Goal: Task Accomplishment & Management: Use online tool/utility

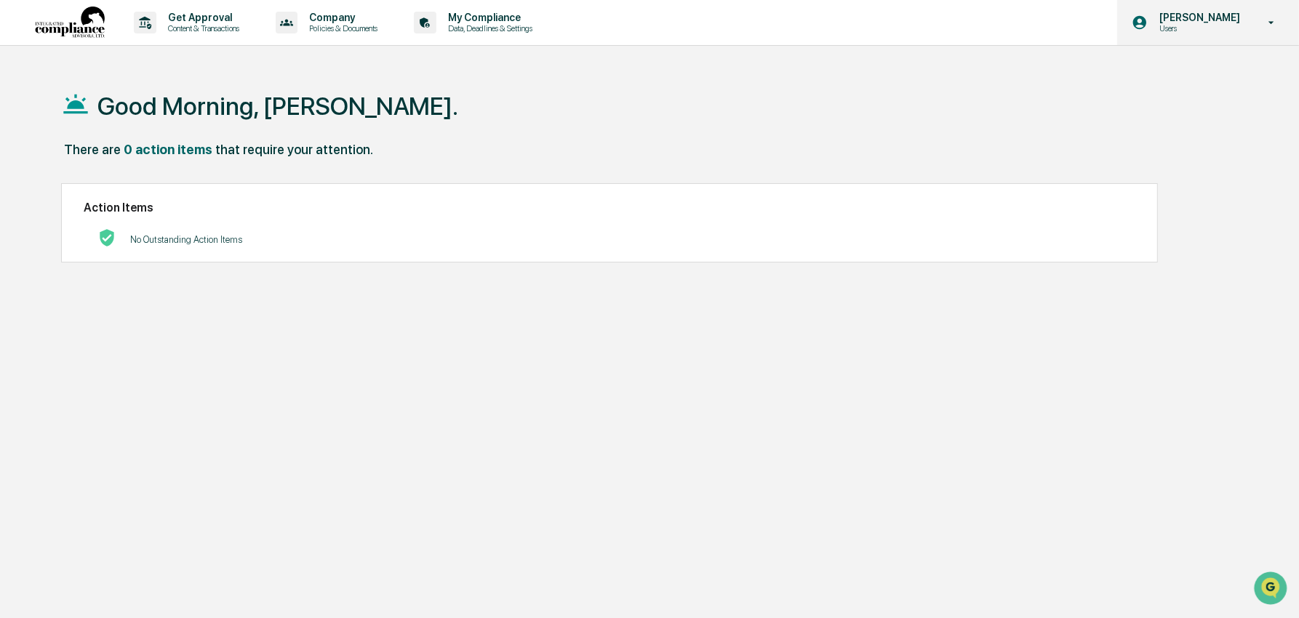
click at [1162, 27] on p "Users" at bounding box center [1198, 28] width 100 height 10
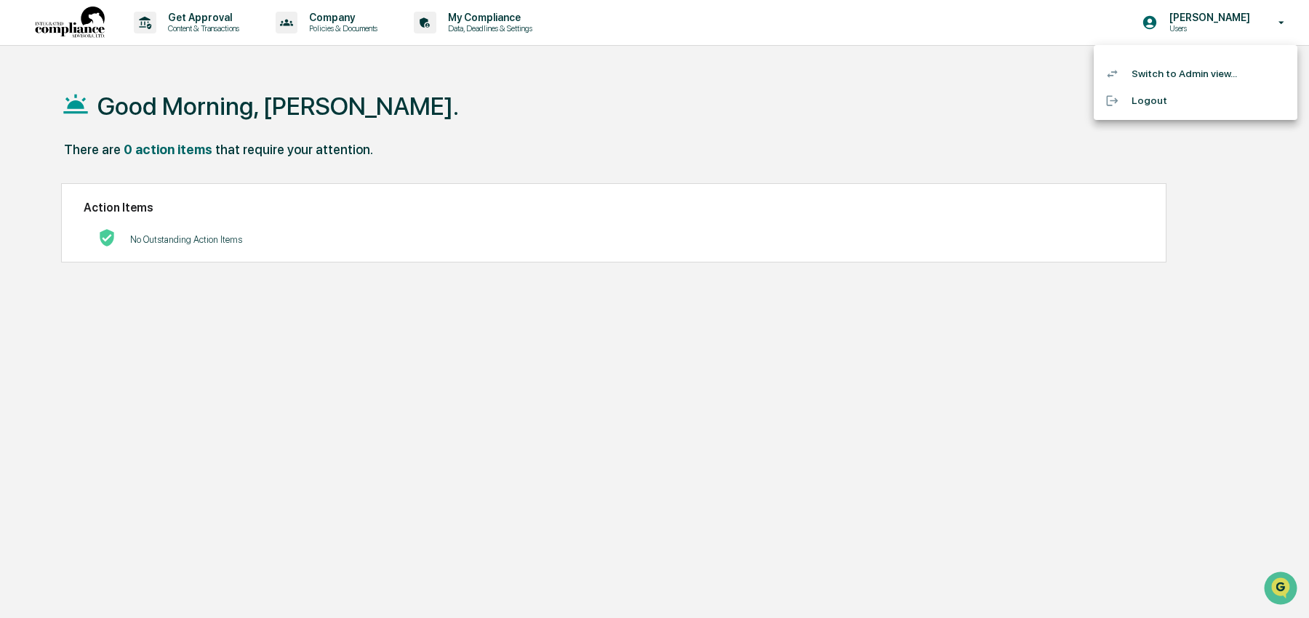
click at [1165, 81] on li "Switch to Admin view..." at bounding box center [1196, 73] width 204 height 27
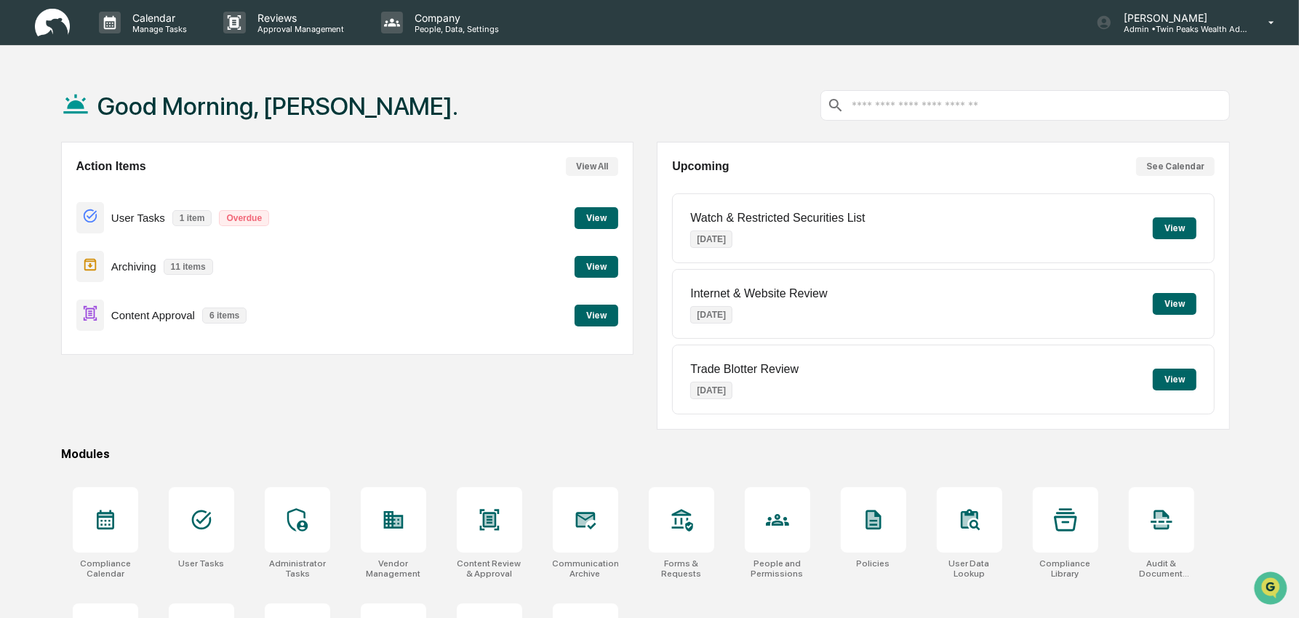
click at [589, 317] on button "View" at bounding box center [597, 316] width 44 height 22
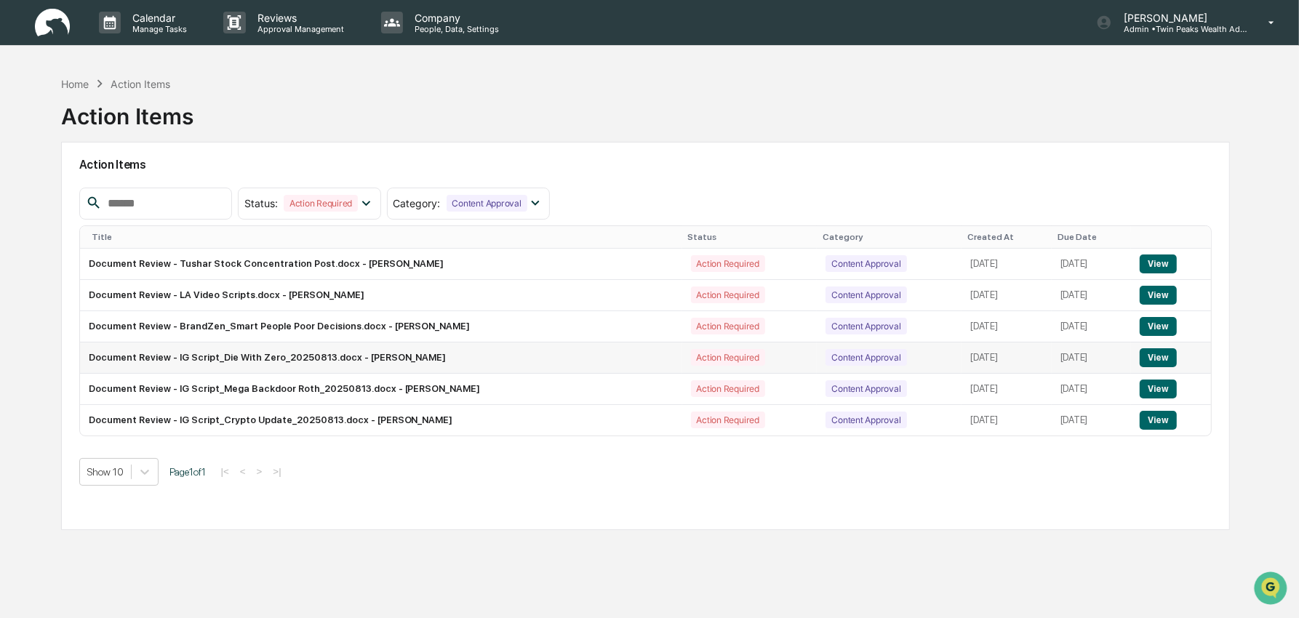
click at [1162, 359] on button "View" at bounding box center [1158, 357] width 37 height 19
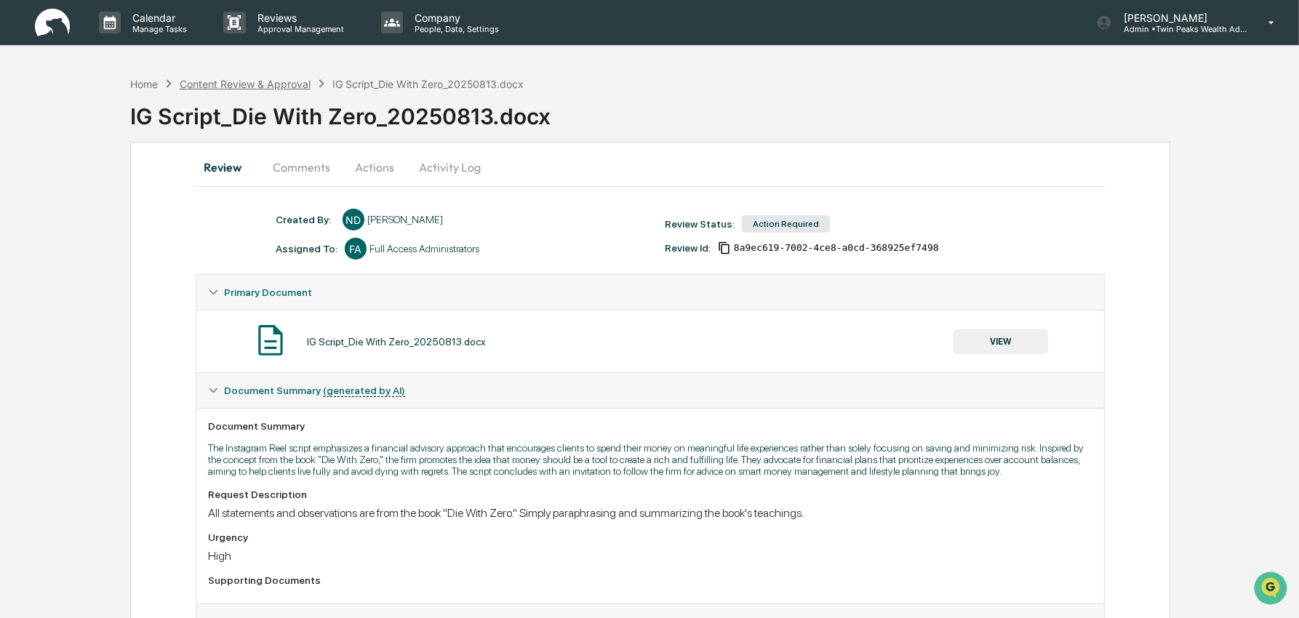
click at [283, 82] on div "Content Review & Approval" at bounding box center [245, 84] width 131 height 12
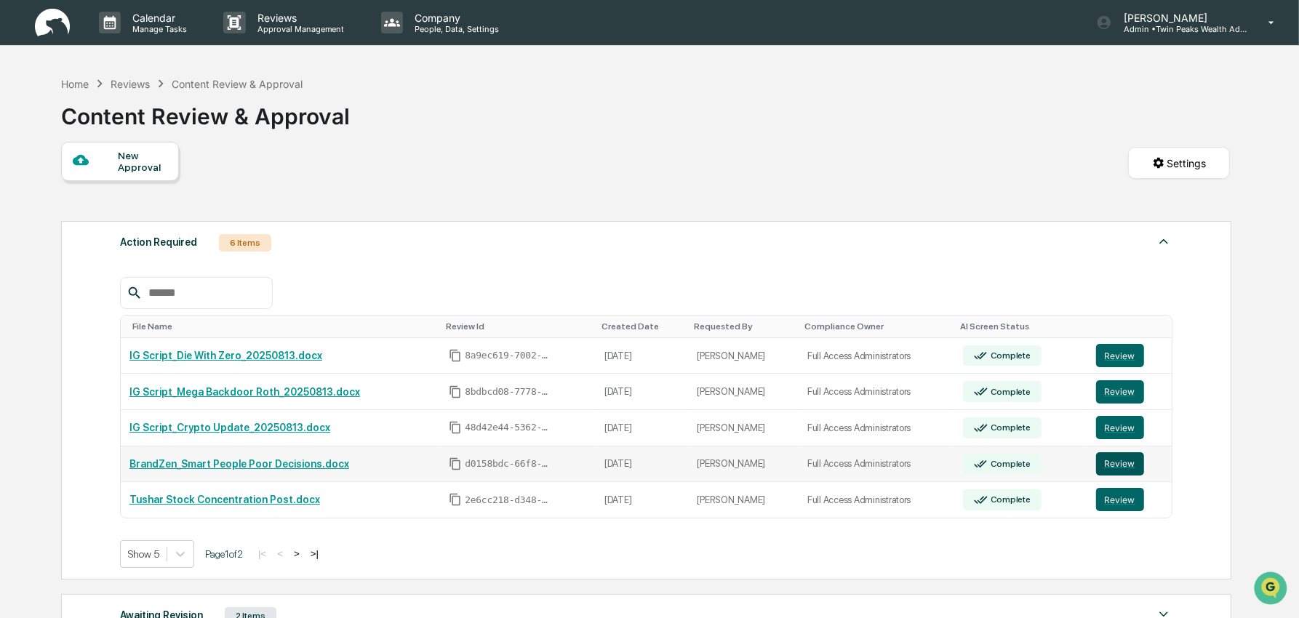
click at [1117, 469] on button "Review" at bounding box center [1120, 463] width 48 height 23
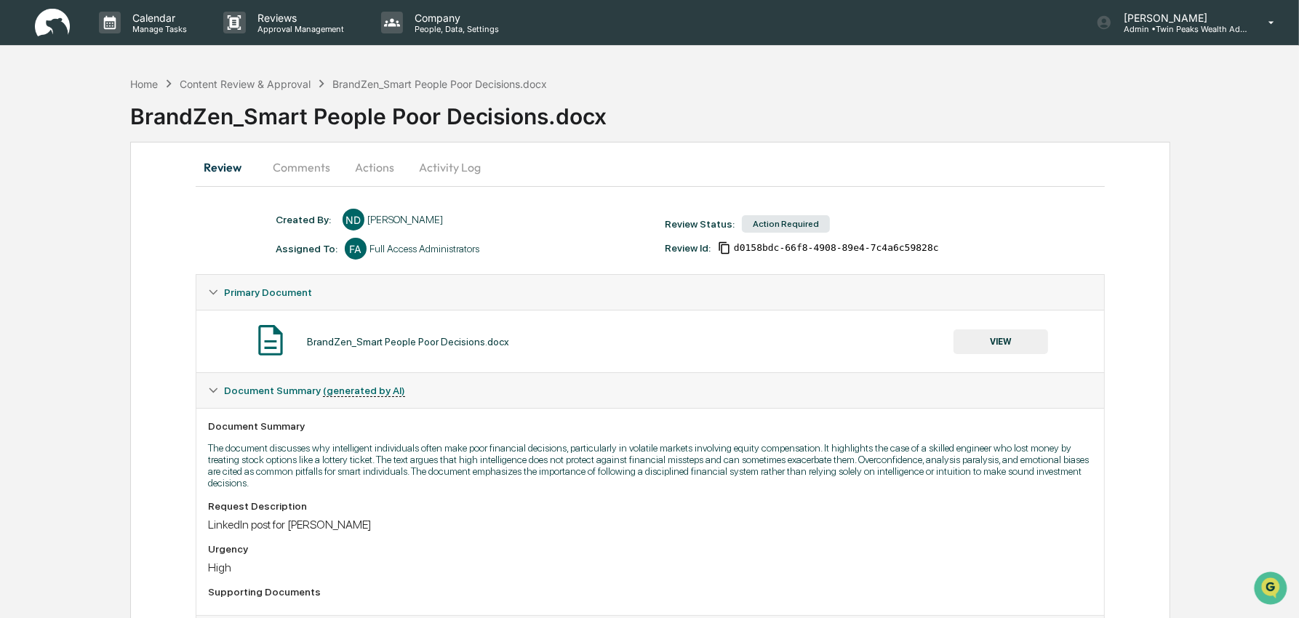
click at [310, 167] on button "Comments" at bounding box center [301, 167] width 81 height 35
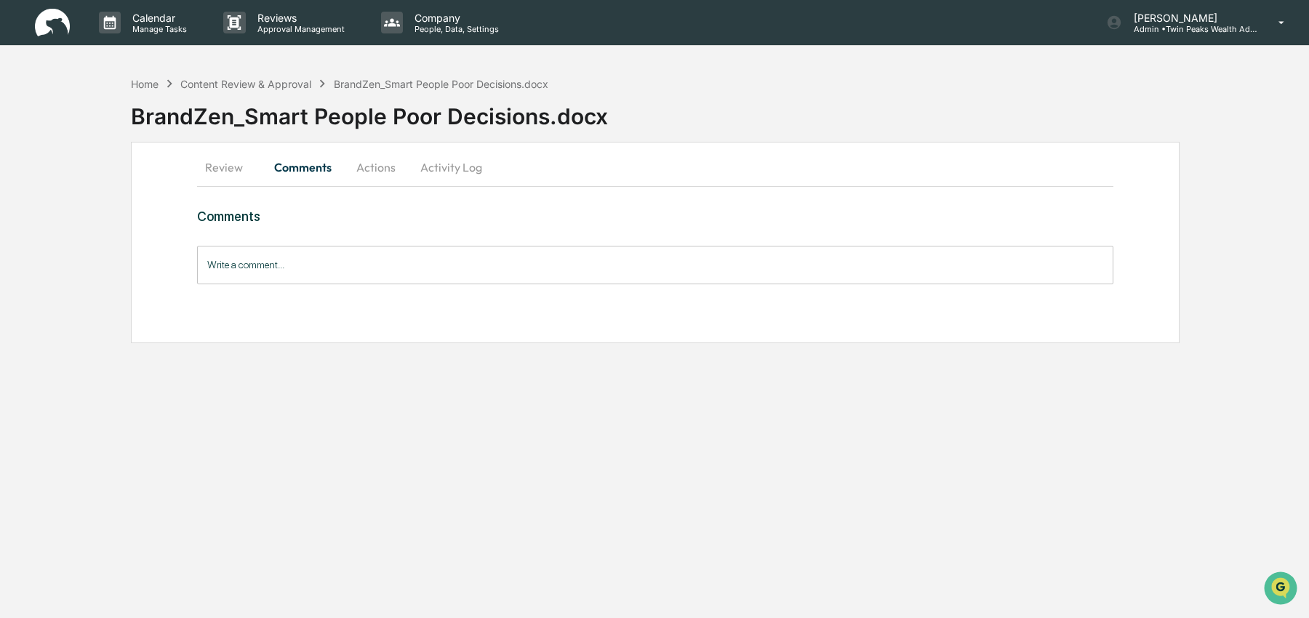
click at [370, 167] on button "Actions" at bounding box center [375, 167] width 65 height 35
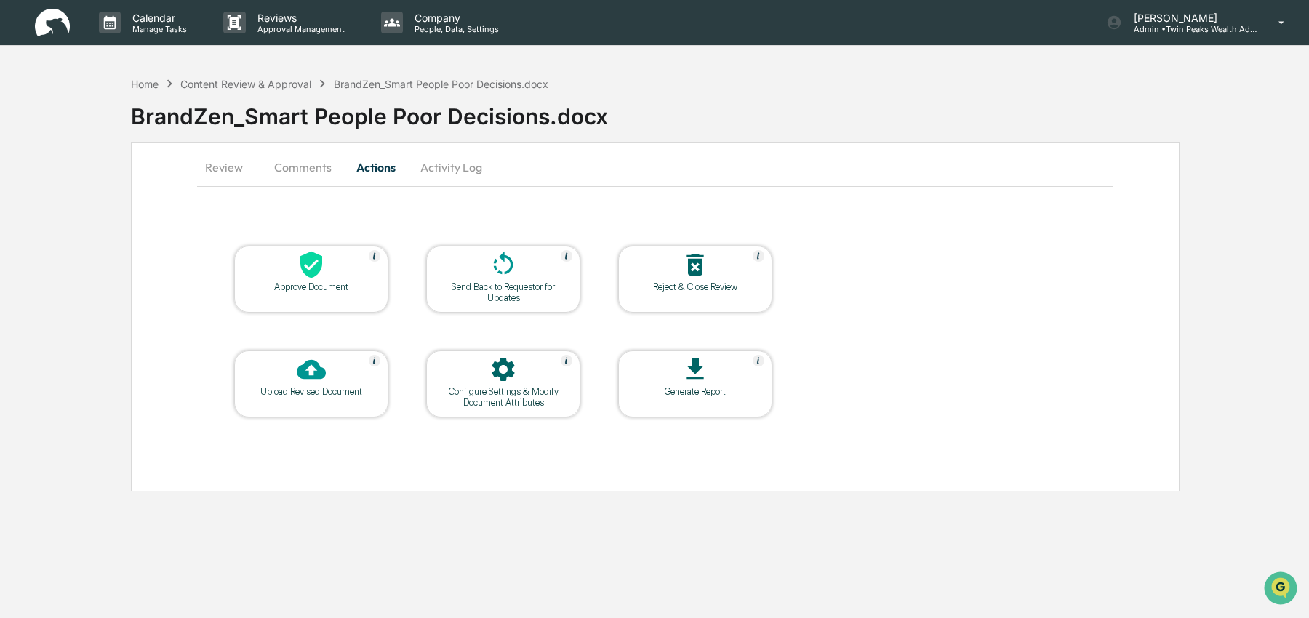
click at [308, 276] on icon at bounding box center [311, 265] width 22 height 27
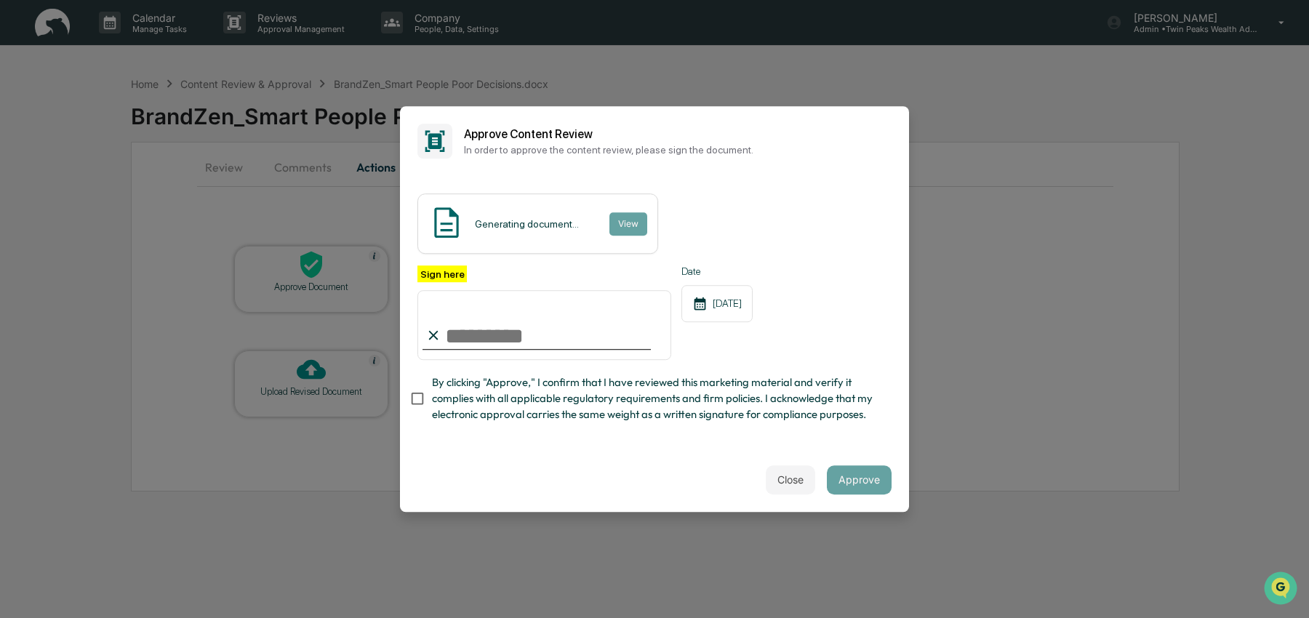
click at [567, 330] on input "Sign here" at bounding box center [545, 325] width 254 height 70
type input "**********"
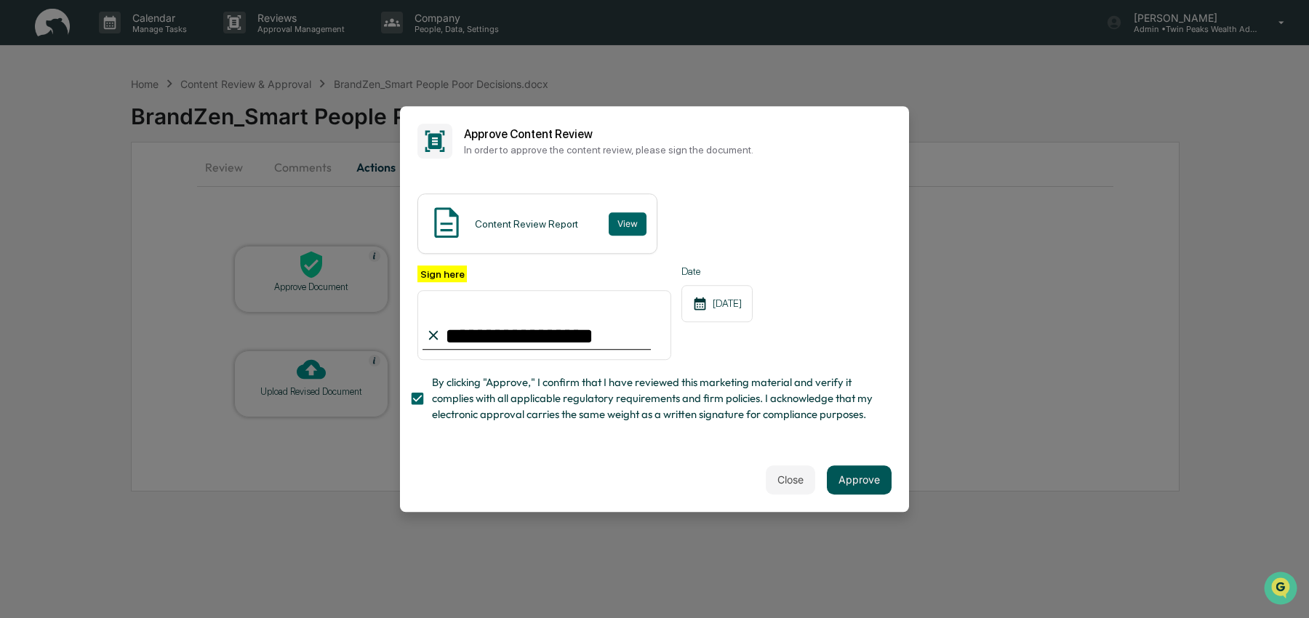
click at [849, 479] on button "Approve" at bounding box center [859, 480] width 65 height 29
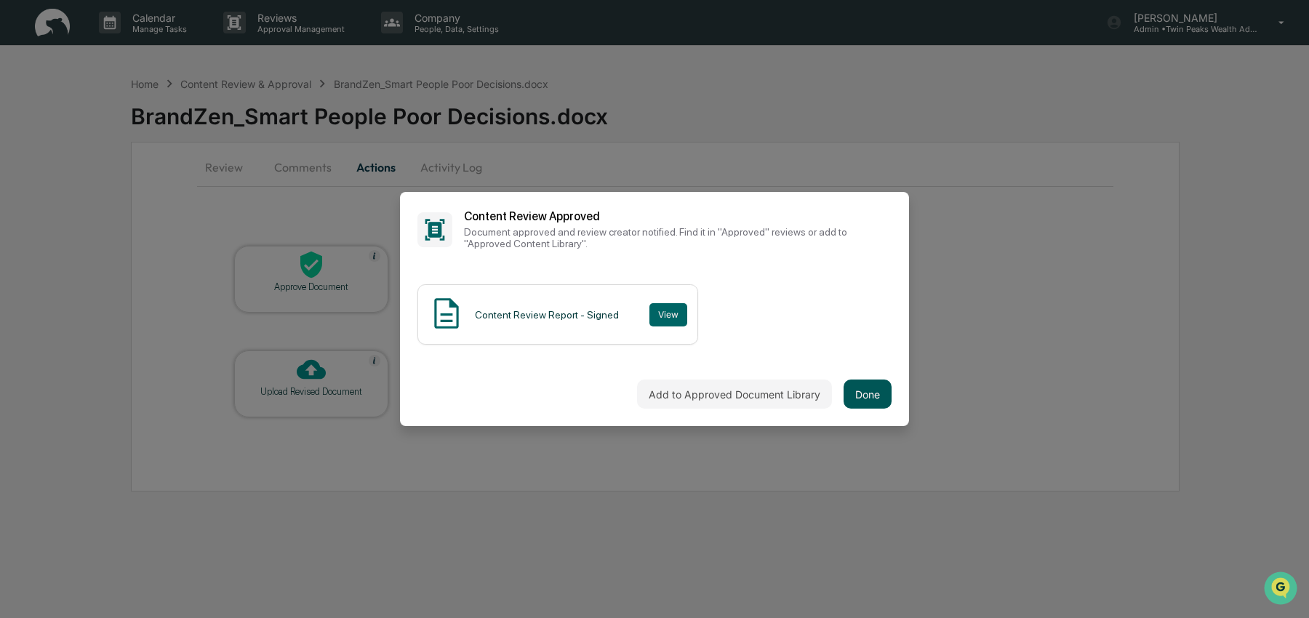
click at [858, 394] on button "Done" at bounding box center [868, 394] width 48 height 29
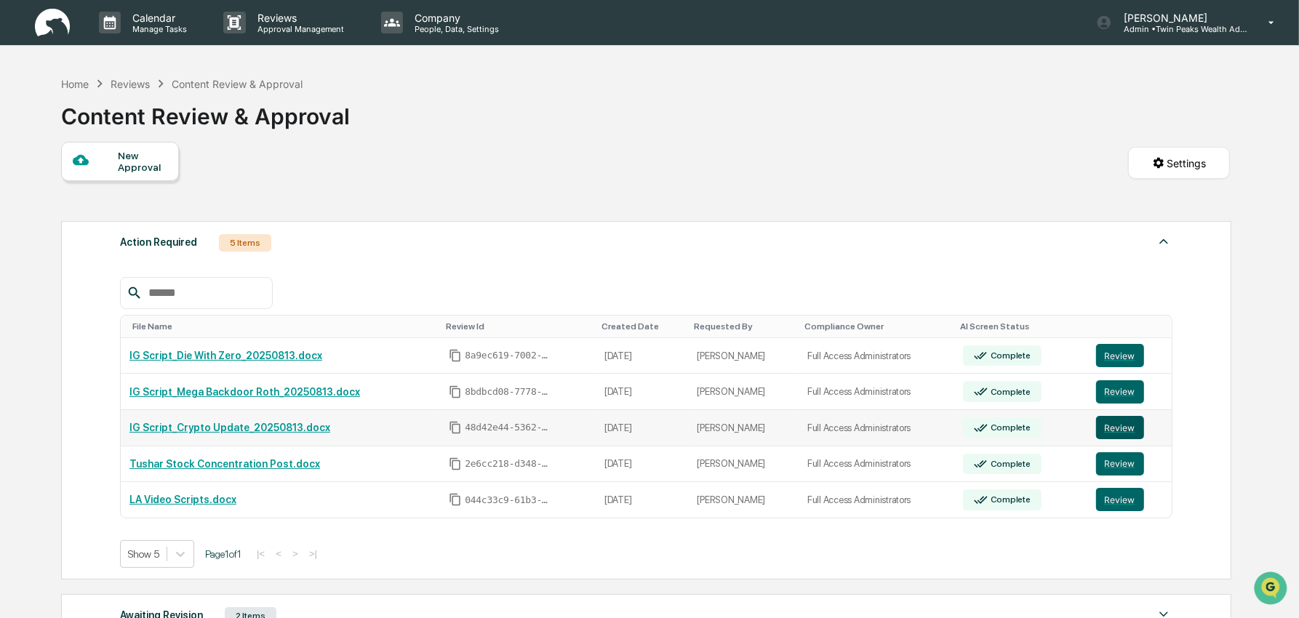
click at [1120, 427] on button "Review" at bounding box center [1120, 427] width 48 height 23
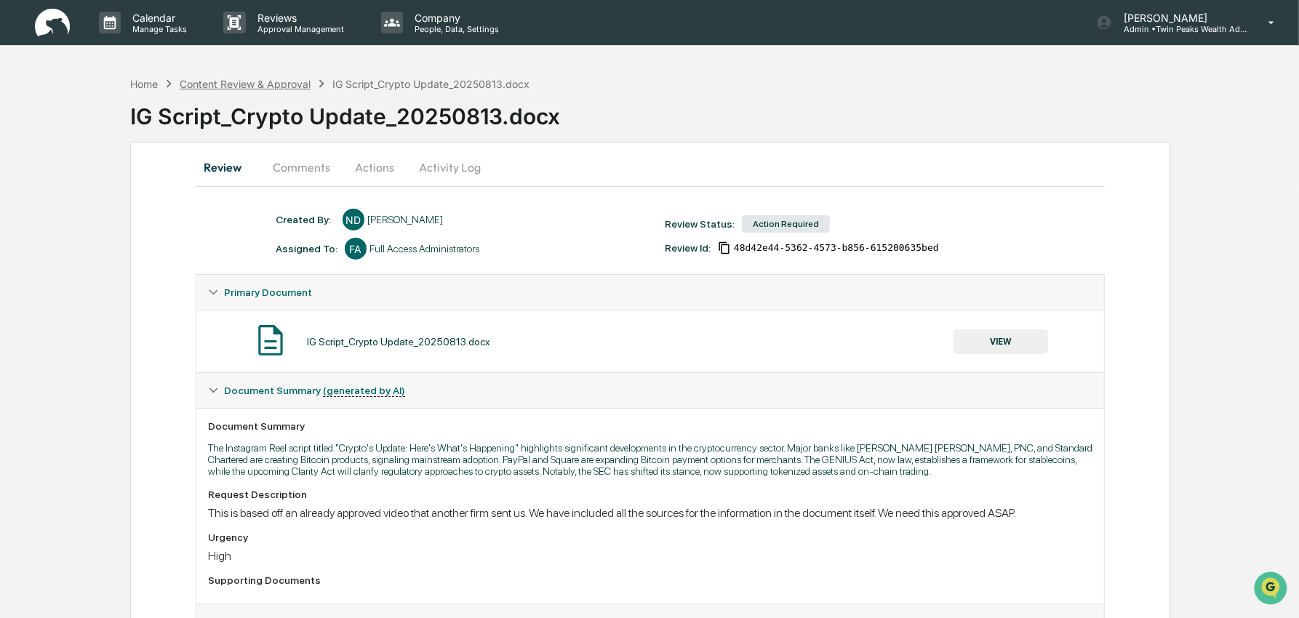
click at [276, 81] on div "Content Review & Approval" at bounding box center [245, 84] width 131 height 12
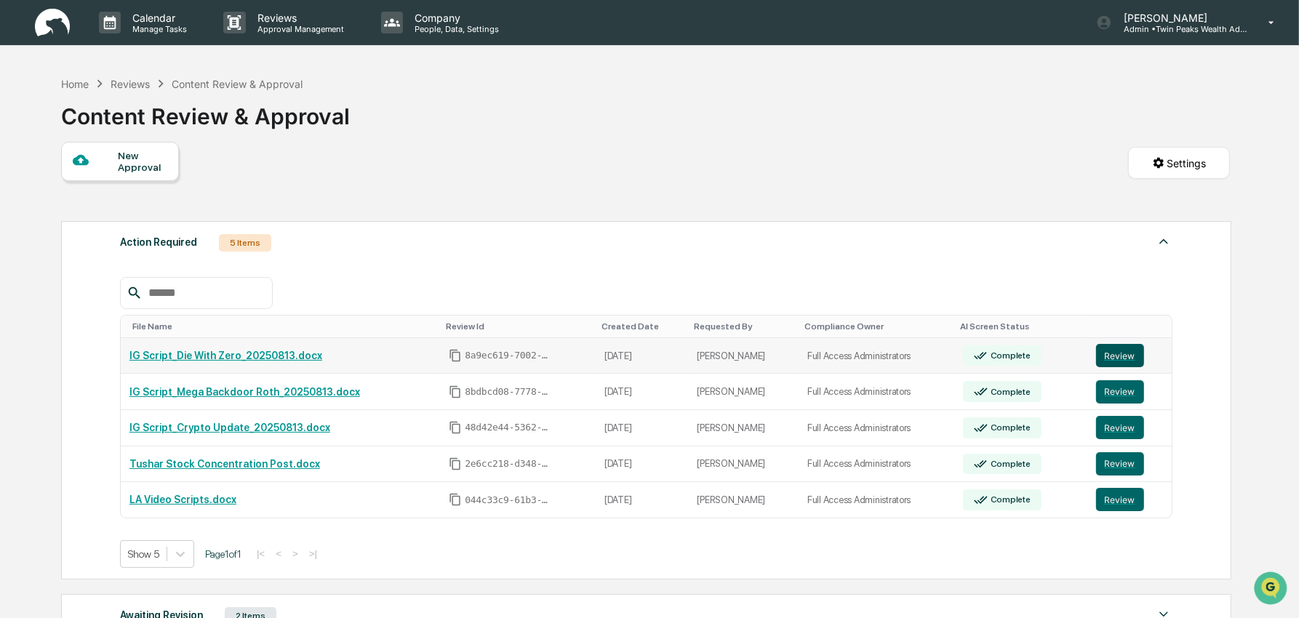
click at [1127, 358] on button "Review" at bounding box center [1120, 355] width 48 height 23
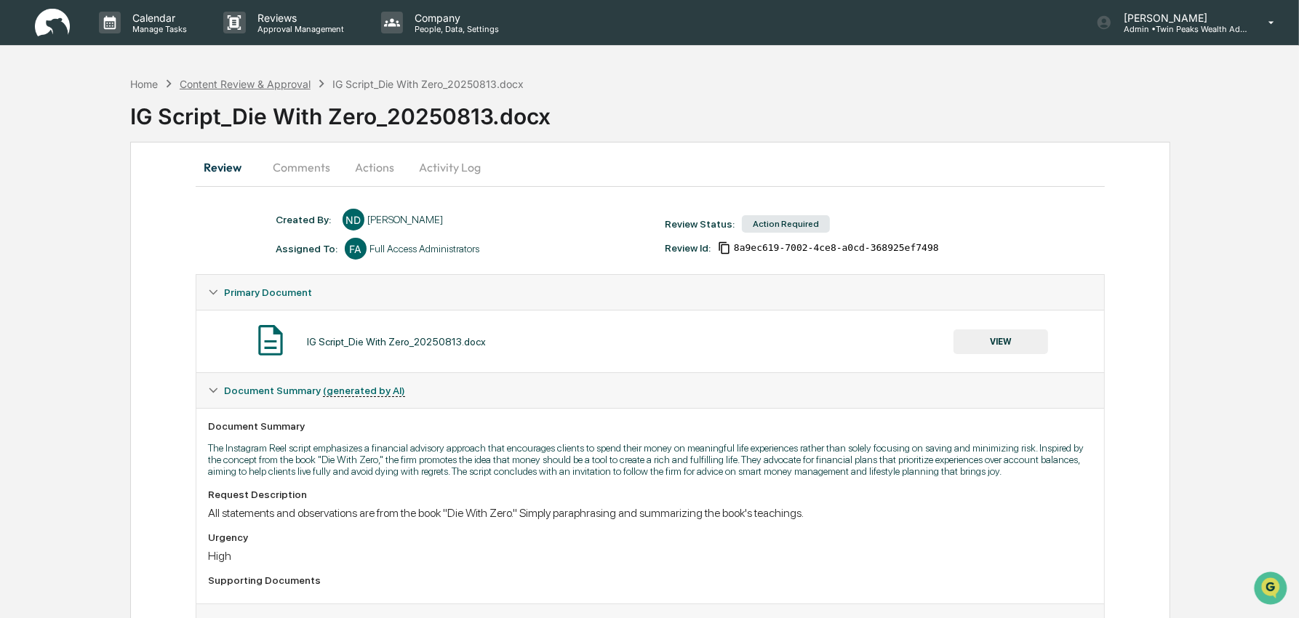
click at [278, 86] on div "Content Review & Approval" at bounding box center [245, 84] width 131 height 12
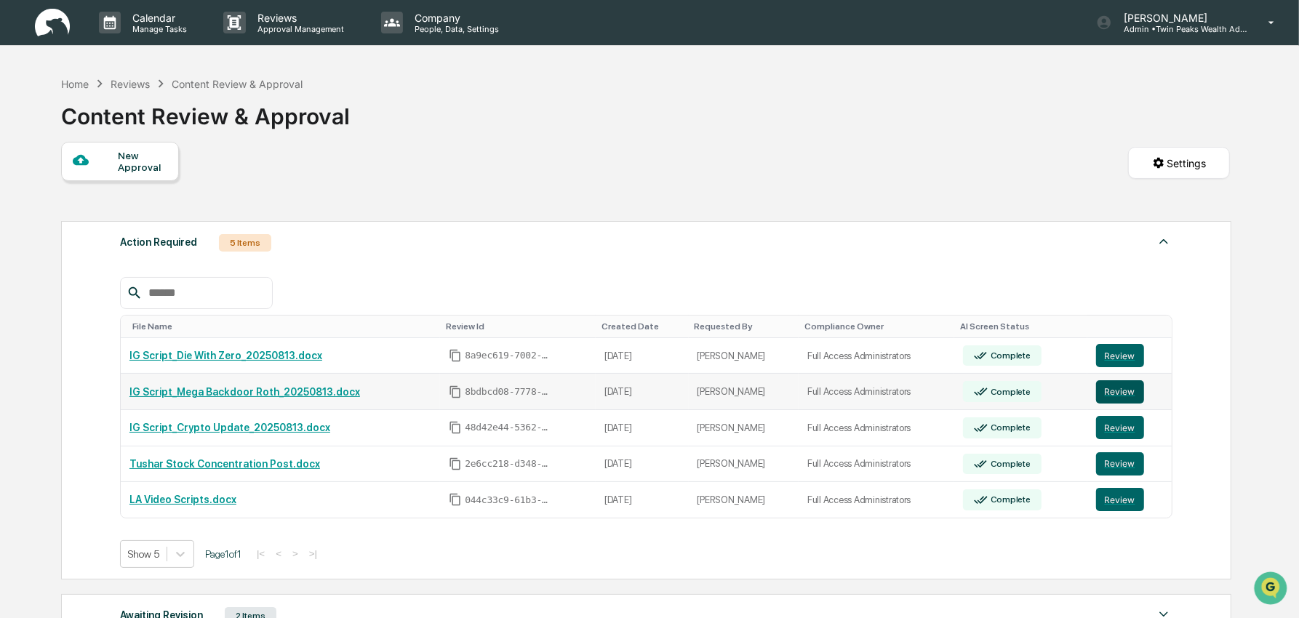
click at [1122, 395] on button "Review" at bounding box center [1120, 391] width 48 height 23
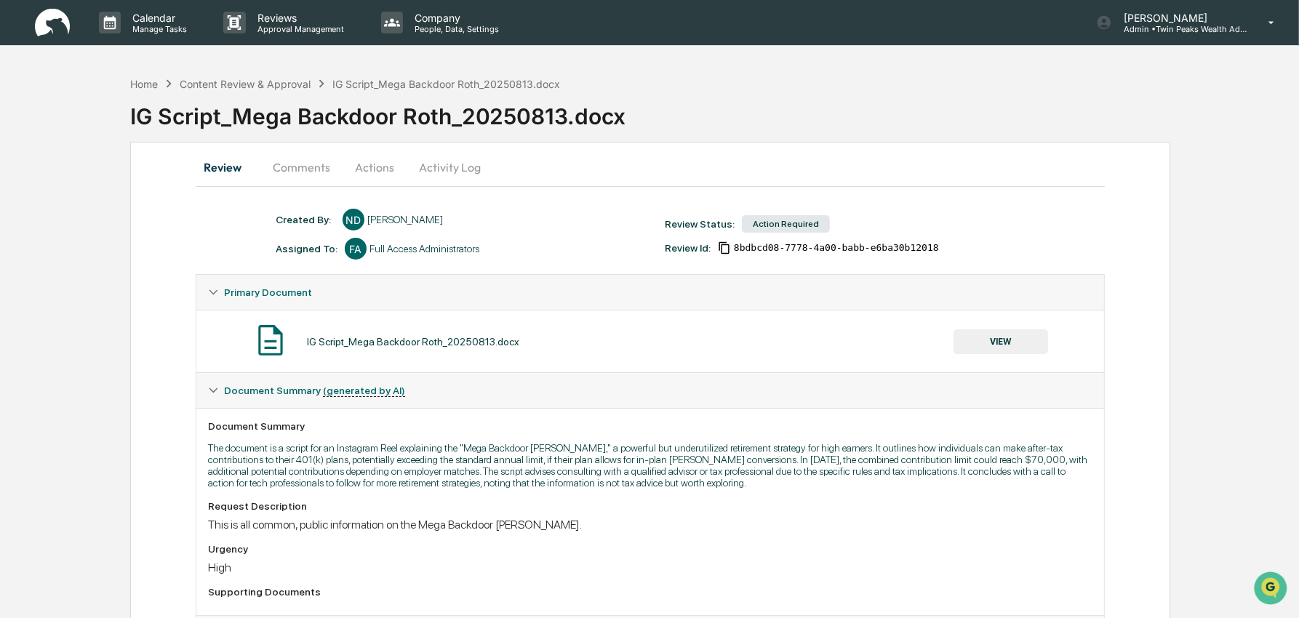
click at [282, 92] on div "IG Script_Mega Backdoor Roth_20250813.docx" at bounding box center [714, 111] width 1169 height 38
click at [281, 84] on div "Content Review & Approval" at bounding box center [245, 84] width 131 height 12
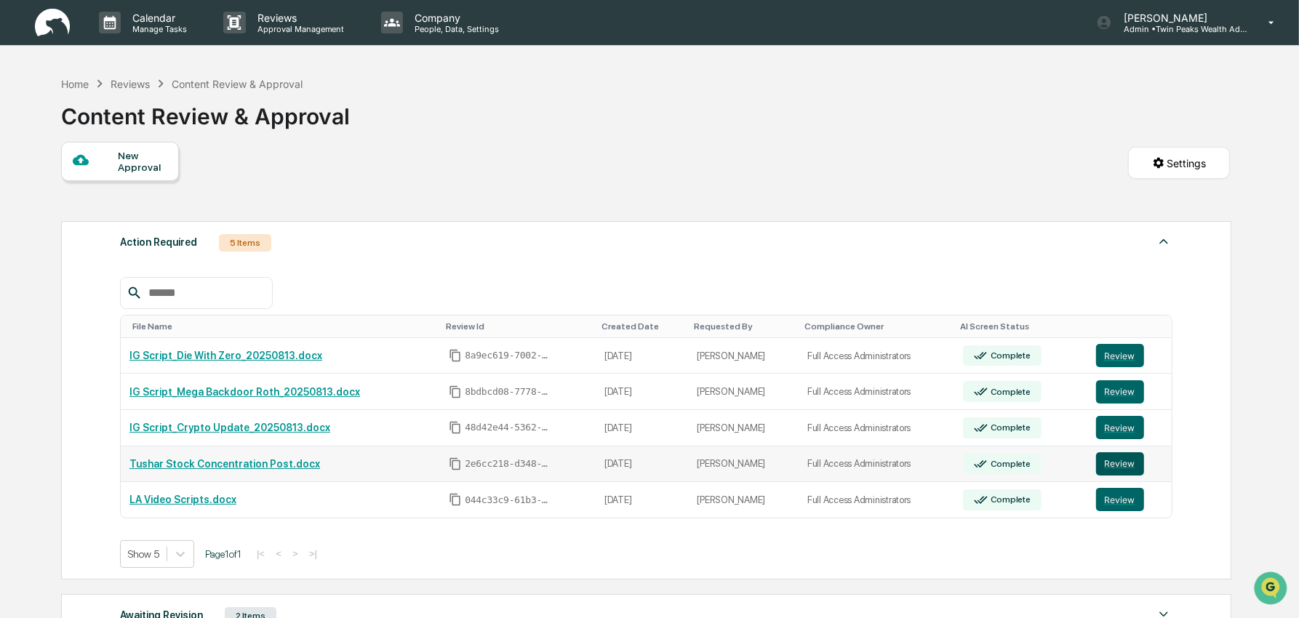
click at [1132, 470] on button "Review" at bounding box center [1120, 463] width 48 height 23
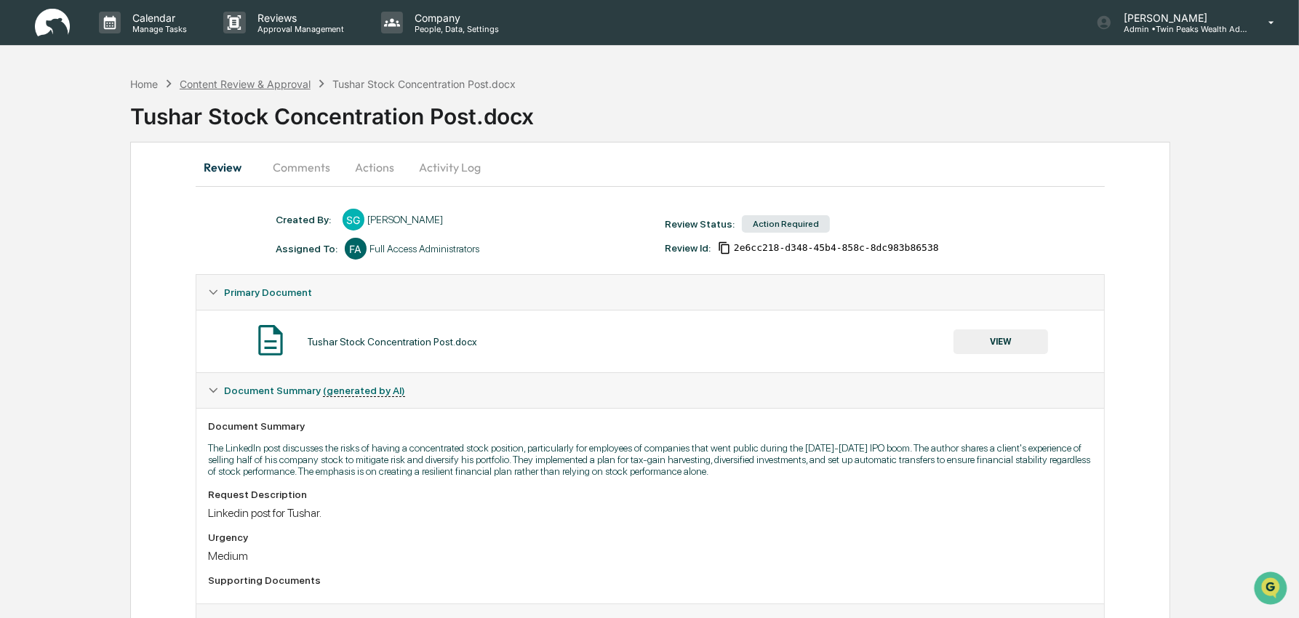
click at [298, 86] on div "Content Review & Approval" at bounding box center [245, 84] width 131 height 12
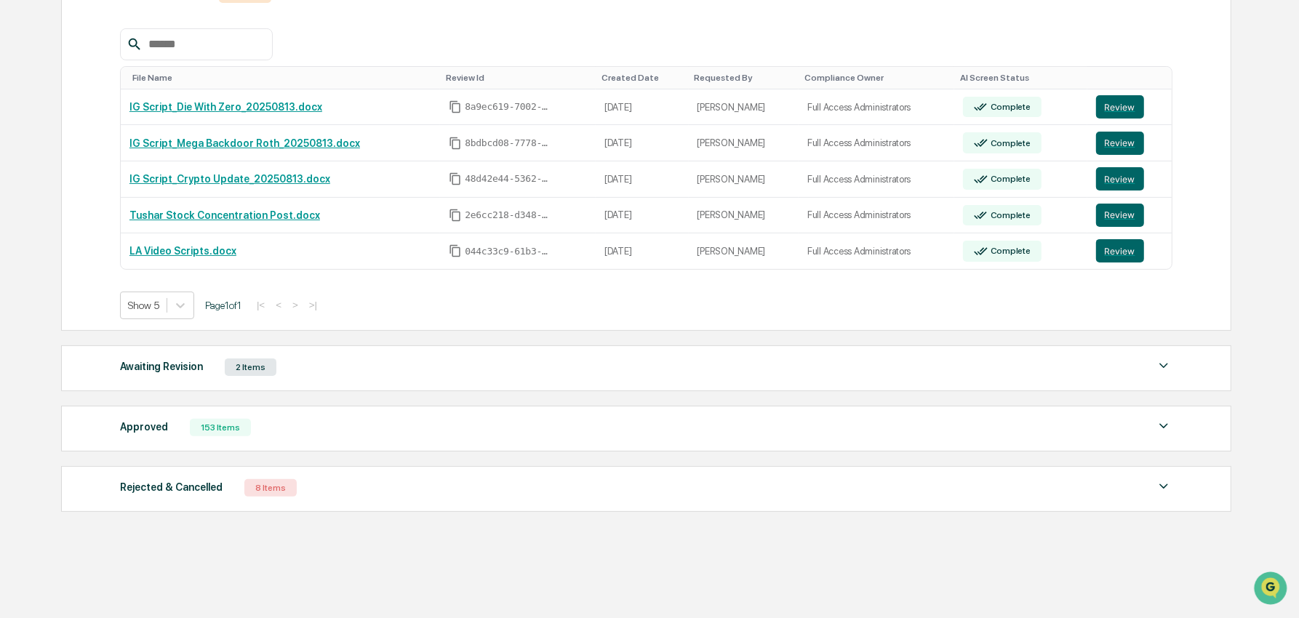
scroll to position [264, 0]
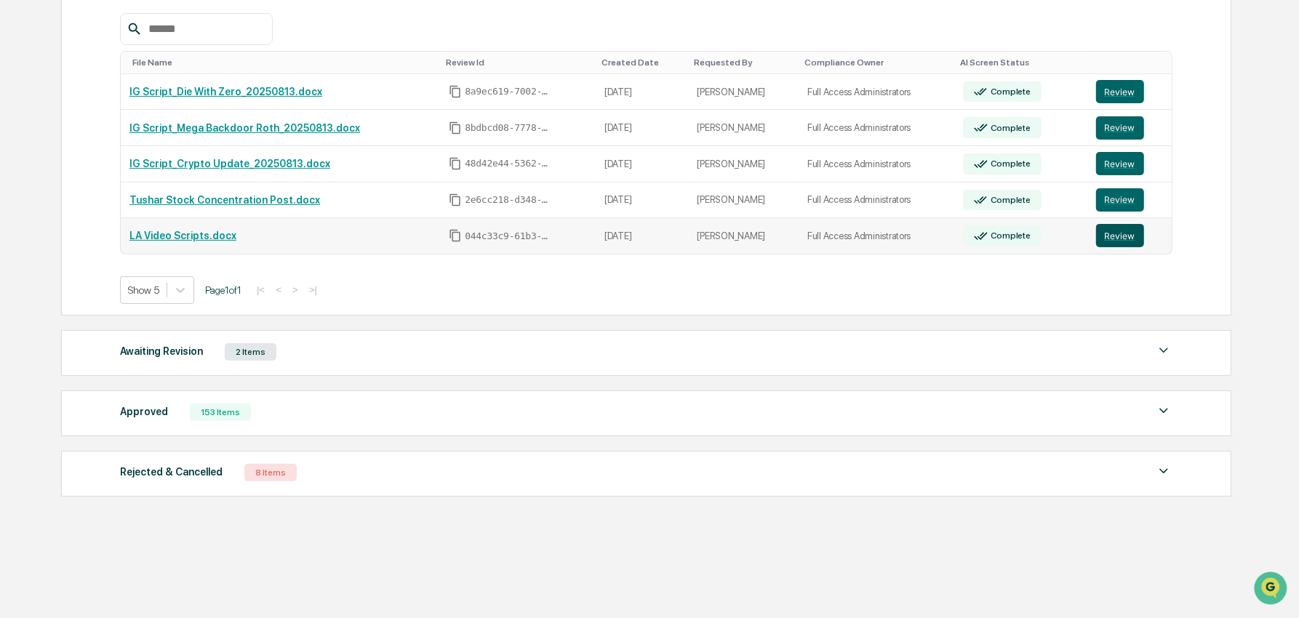
click at [1113, 237] on button "Review" at bounding box center [1120, 235] width 48 height 23
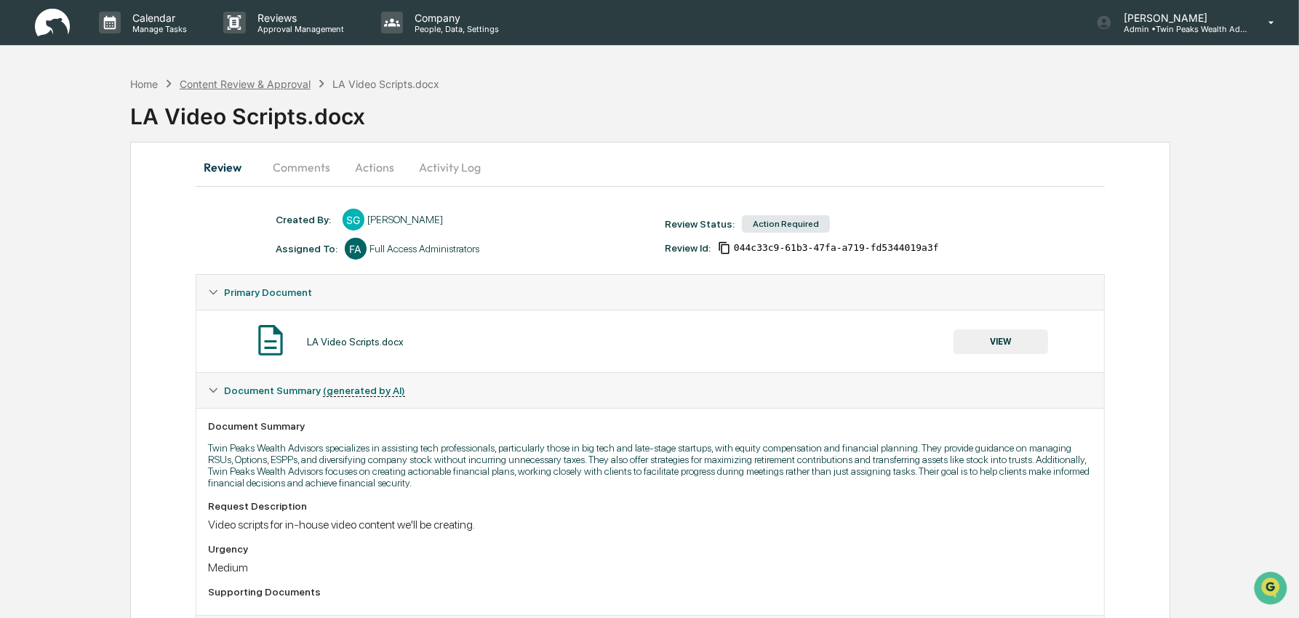
click at [289, 84] on div "Content Review & Approval" at bounding box center [245, 84] width 131 height 12
